Goal: Information Seeking & Learning: Learn about a topic

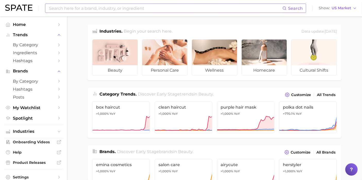
click at [118, 9] on input at bounding box center [165, 8] width 234 height 9
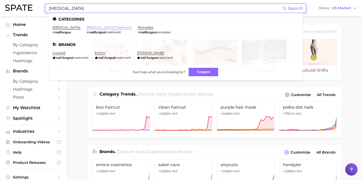
type input "[MEDICAL_DATA]"
click at [88, 28] on link "[MEDICAL_DATA] treatment" at bounding box center [109, 27] width 45 height 4
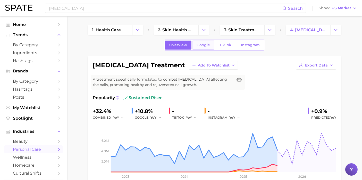
click at [199, 41] on link "Google" at bounding box center [203, 45] width 22 height 9
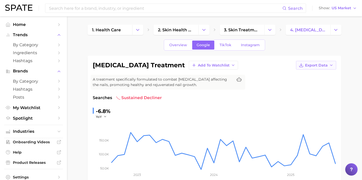
click at [326, 63] on span "Export Data" at bounding box center [316, 65] width 23 height 4
click at [313, 75] on span "Time Series CSV" at bounding box center [303, 75] width 30 height 4
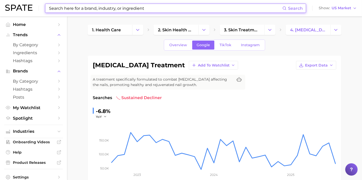
click at [154, 6] on input at bounding box center [165, 8] width 234 height 9
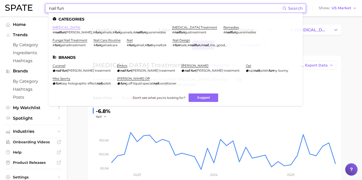
type input "nail fun"
click at [70, 27] on link "[MEDICAL_DATA]" at bounding box center [67, 27] width 28 height 4
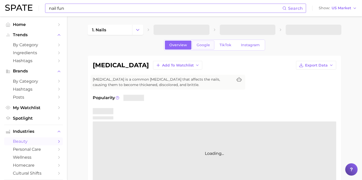
click at [203, 44] on span "Google" at bounding box center [202, 45] width 13 height 4
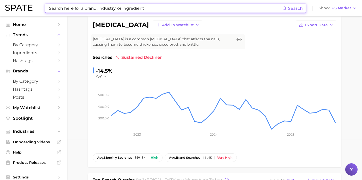
scroll to position [44, 0]
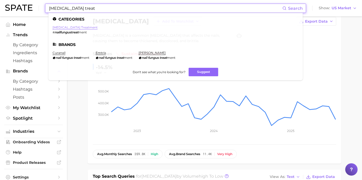
type input "[MEDICAL_DATA] treat"
click at [74, 28] on link "[MEDICAL_DATA] treatment" at bounding box center [75, 27] width 45 height 4
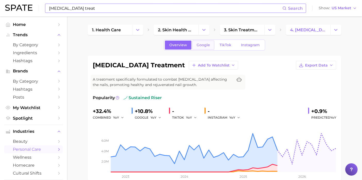
click at [204, 42] on link "Google" at bounding box center [203, 45] width 22 height 9
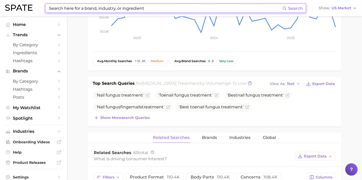
scroll to position [137, 0]
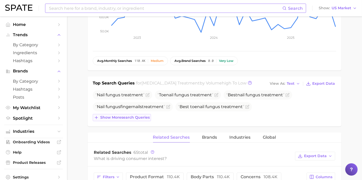
click at [145, 119] on button "Show more search queries" at bounding box center [122, 117] width 58 height 7
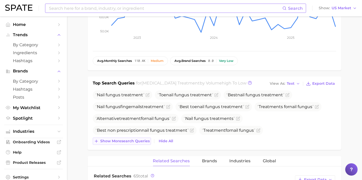
click at [134, 144] on button "Show more search queries" at bounding box center [122, 141] width 58 height 7
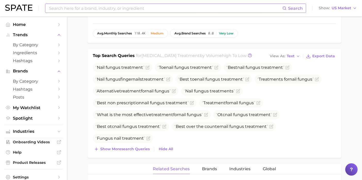
scroll to position [165, 0]
click at [117, 150] on span "Show more search queries" at bounding box center [124, 149] width 49 height 4
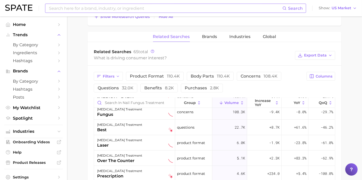
scroll to position [0, 0]
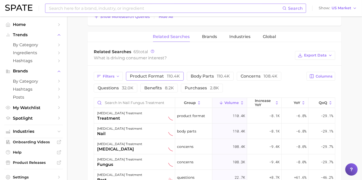
click at [133, 72] on button "product format 110.4k" at bounding box center [155, 76] width 58 height 9
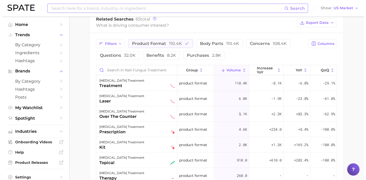
scroll to position [371, 0]
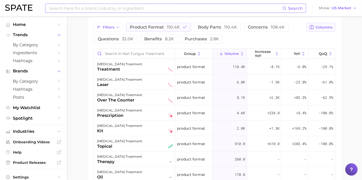
click at [314, 28] on button "Columns" at bounding box center [320, 27] width 29 height 9
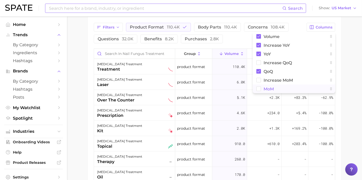
click at [257, 92] on button "MoM" at bounding box center [294, 89] width 82 height 9
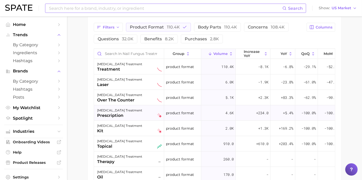
click at [121, 113] on div "prescription" at bounding box center [119, 116] width 45 height 6
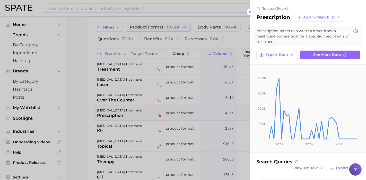
click at [118, 98] on div at bounding box center [183, 90] width 366 height 180
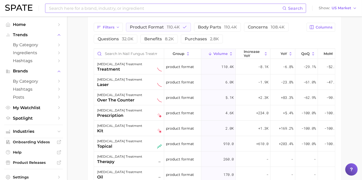
click at [118, 98] on div "over the counter" at bounding box center [119, 100] width 45 height 6
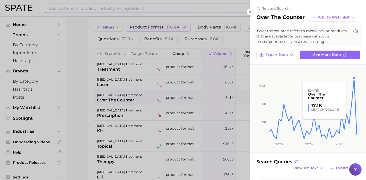
click at [354, 83] on rect at bounding box center [312, 102] width 89 height 75
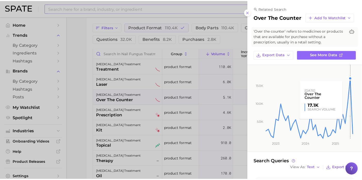
scroll to position [63, 0]
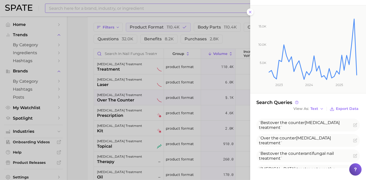
click at [90, 82] on div at bounding box center [183, 90] width 366 height 180
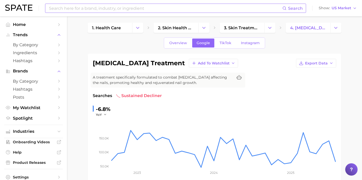
scroll to position [0, 0]
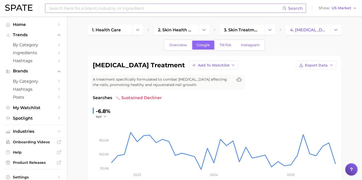
click at [177, 8] on input at bounding box center [165, 8] width 234 height 9
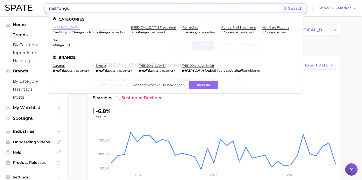
type input "nail fungu"
click at [59, 27] on link "[MEDICAL_DATA]" at bounding box center [67, 27] width 28 height 4
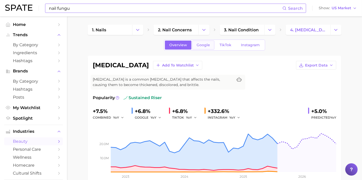
click at [211, 45] on link "Google" at bounding box center [203, 45] width 22 height 9
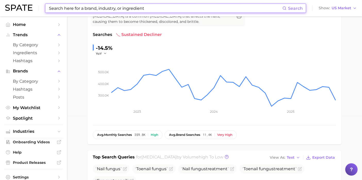
scroll to position [65, 0]
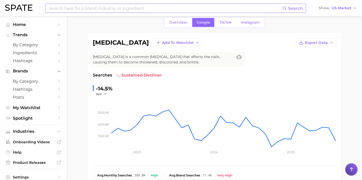
scroll to position [0, 0]
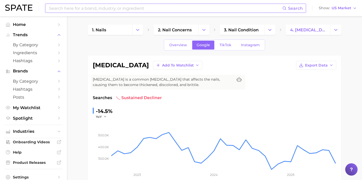
click at [91, 8] on input at bounding box center [165, 8] width 234 height 9
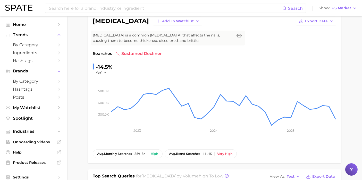
scroll to position [45, 0]
